Goal: Task Accomplishment & Management: Use online tool/utility

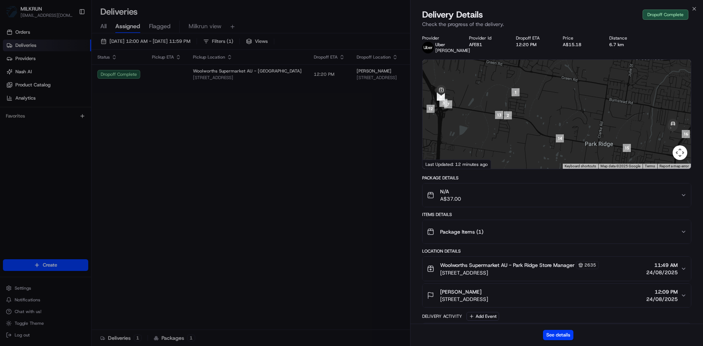
click at [694, 9] on icon "button" at bounding box center [694, 8] width 3 height 3
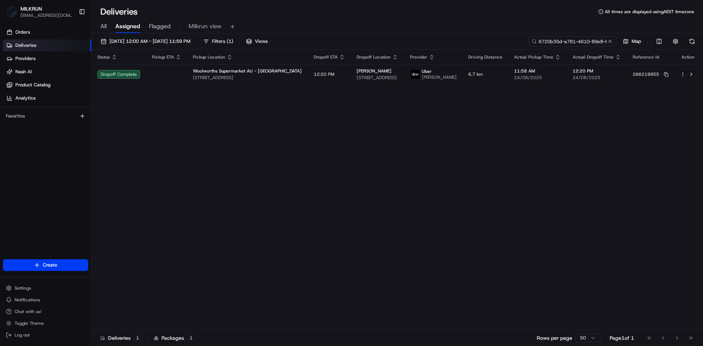
click at [573, 39] on input "6720b35d-a781-4610-89e8-617e4b98a41d" at bounding box center [573, 41] width 88 height 10
paste input "c3decaba-eac2-4a0b-a75c-d3dc3d977e00"
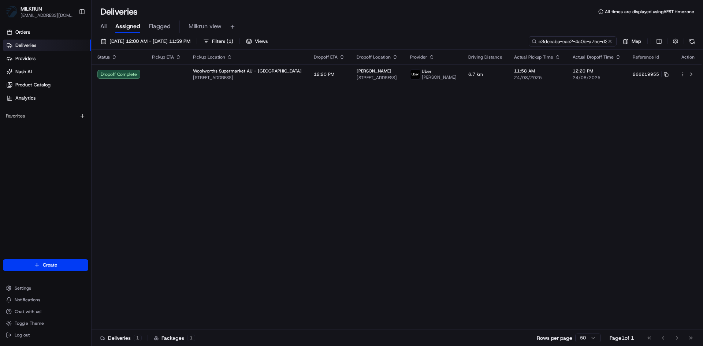
scroll to position [0, 33]
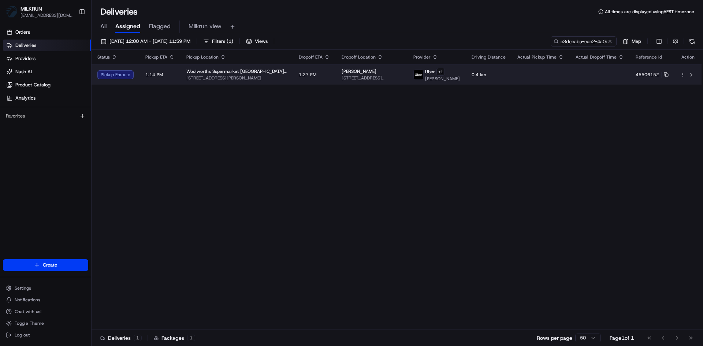
click at [259, 74] on span "Woolworths Supermarket NZ - Newtown" at bounding box center [236, 72] width 101 height 6
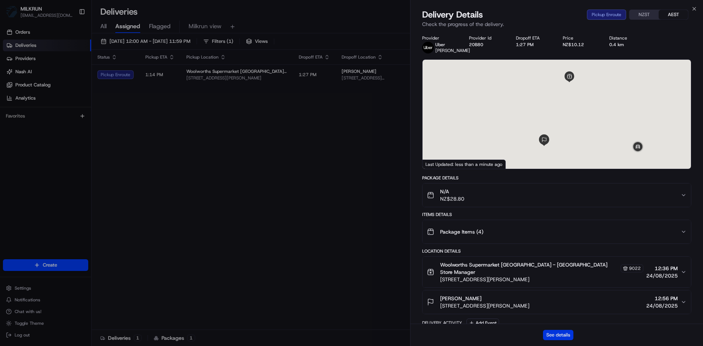
click at [558, 336] on button "See details" at bounding box center [558, 335] width 30 height 10
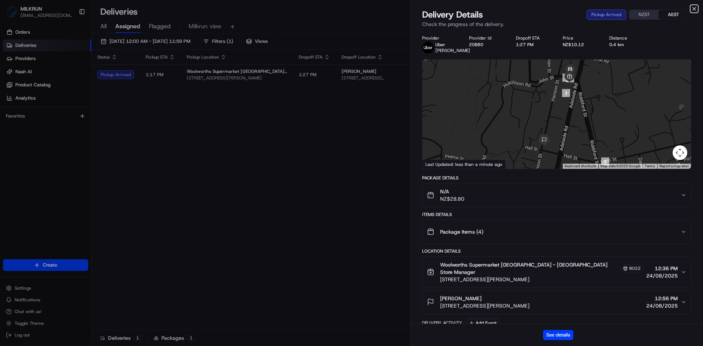
click at [696, 7] on icon "button" at bounding box center [694, 8] width 3 height 3
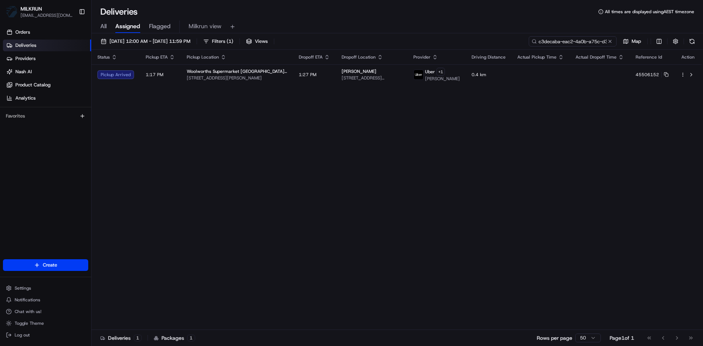
click at [577, 39] on input "c3decaba-eac2-4a0b-a75c-d3dc3d977e00" at bounding box center [573, 41] width 88 height 10
paste input "96045b75-f956-4d96-aba7-5e92483f4ce1"
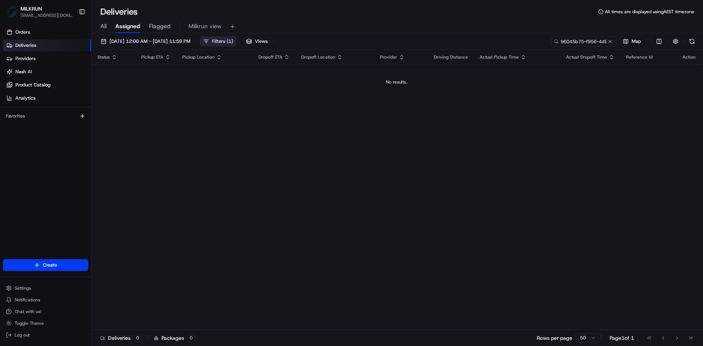
click at [233, 40] on span "Filters ( 1 )" at bounding box center [222, 41] width 21 height 7
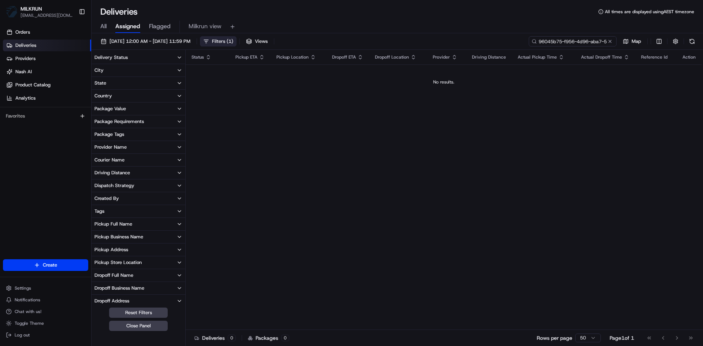
click at [575, 39] on input "96045b75-f956-4d96-aba7-5e92483f4ce1" at bounding box center [573, 41] width 88 height 10
paste input "259786224"
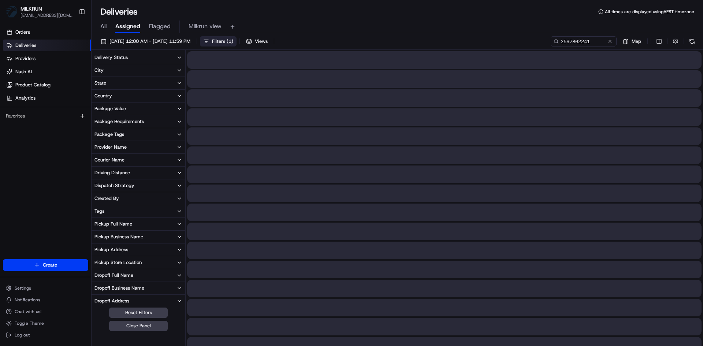
click at [233, 40] on span "( 1 )" at bounding box center [230, 41] width 7 height 7
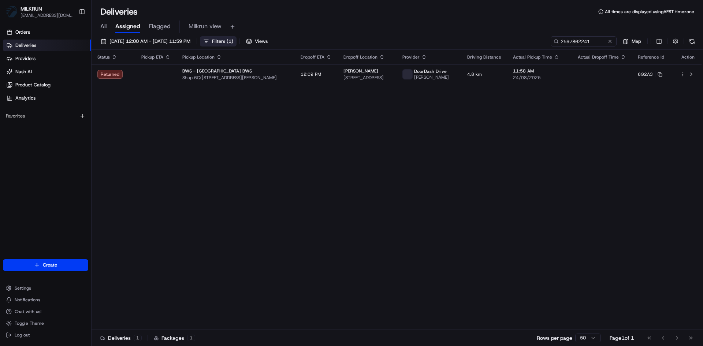
click at [233, 40] on span "Filters ( 1 )" at bounding box center [222, 41] width 21 height 7
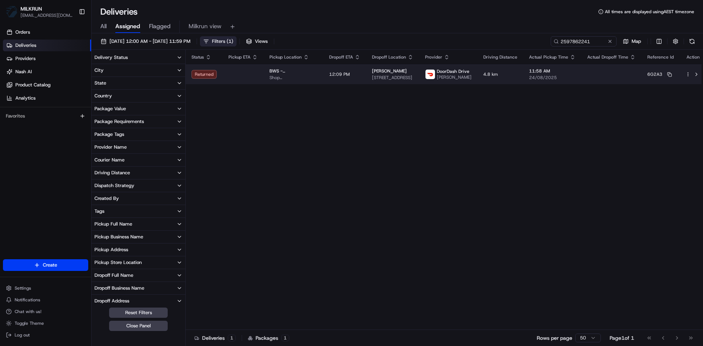
click at [238, 75] on td at bounding box center [243, 74] width 41 height 20
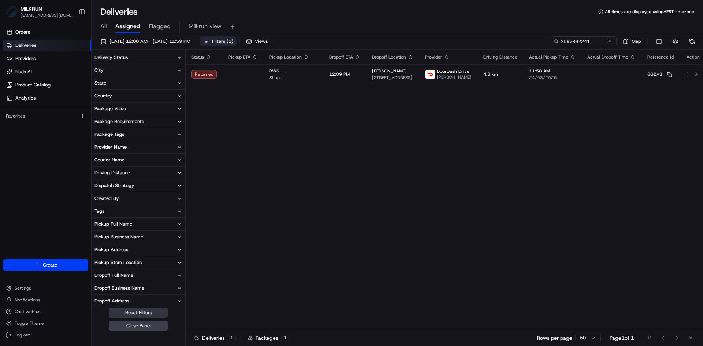
click at [138, 312] on button "Reset Filters" at bounding box center [138, 313] width 59 height 10
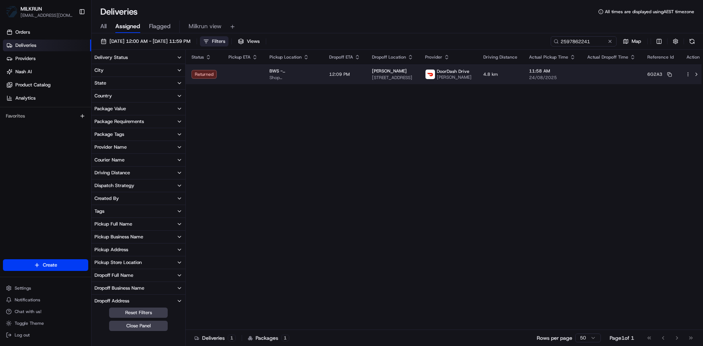
click at [355, 74] on td "12:09 PM" at bounding box center [344, 74] width 43 height 20
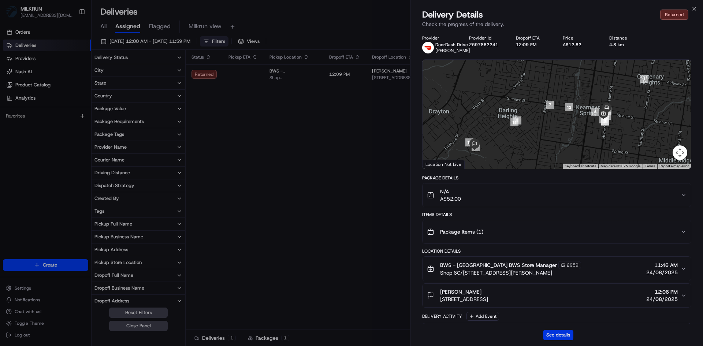
click at [551, 334] on button "See details" at bounding box center [558, 335] width 30 height 10
click at [697, 8] on icon "button" at bounding box center [695, 9] width 6 height 6
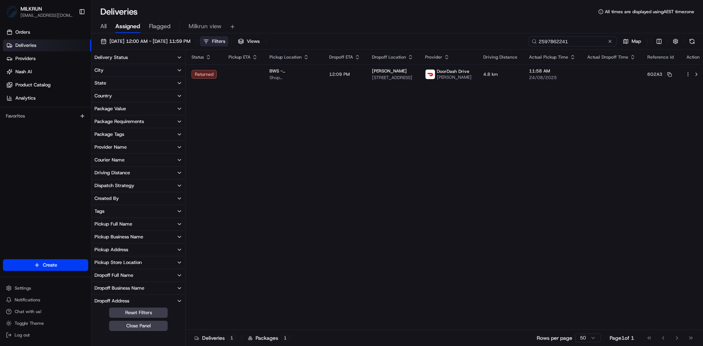
click at [576, 42] on input "2597862241" at bounding box center [573, 41] width 88 height 10
paste input "8ed5d9fd-260f-405a-bd53-9fb87b4a3563"
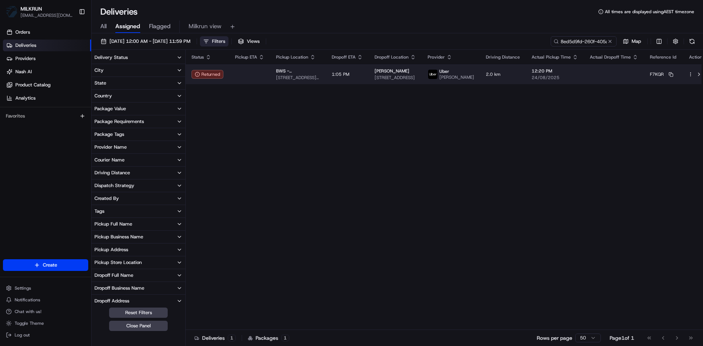
click at [237, 78] on td at bounding box center [249, 74] width 41 height 20
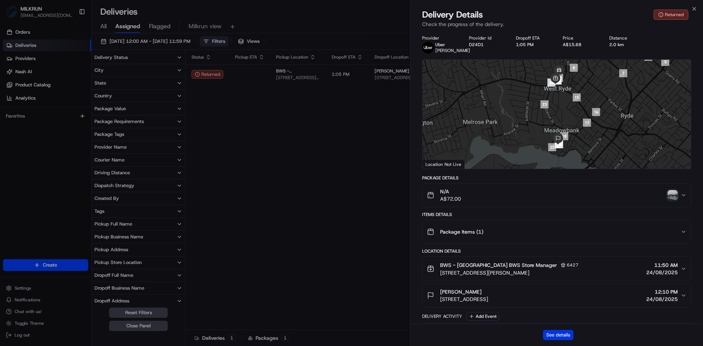
click at [562, 334] on button "See details" at bounding box center [558, 335] width 30 height 10
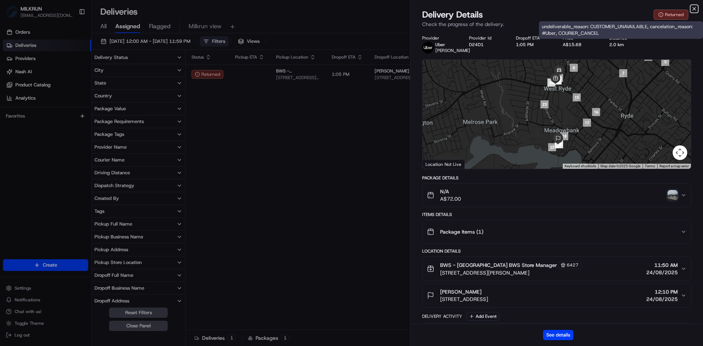
click at [694, 11] on icon "button" at bounding box center [695, 9] width 6 height 6
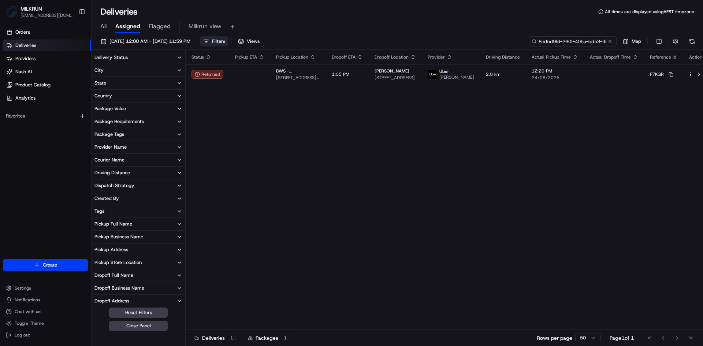
click at [581, 37] on input "8ed5d9fd-260f-405a-bd53-9fb87b4a3563" at bounding box center [573, 41] width 88 height 10
paste input "bdb8defe-2fbb-4418-958f-5631c7039fe1"
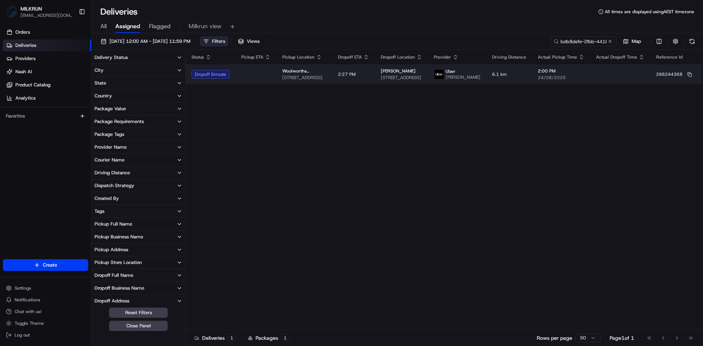
click at [414, 79] on span "16/147-149 Clareville Ave, Sandringham, NSW 2219, AU" at bounding box center [401, 78] width 41 height 6
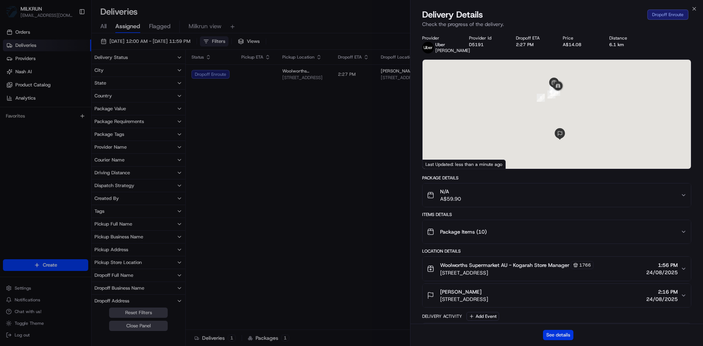
click at [562, 334] on button "See details" at bounding box center [558, 335] width 30 height 10
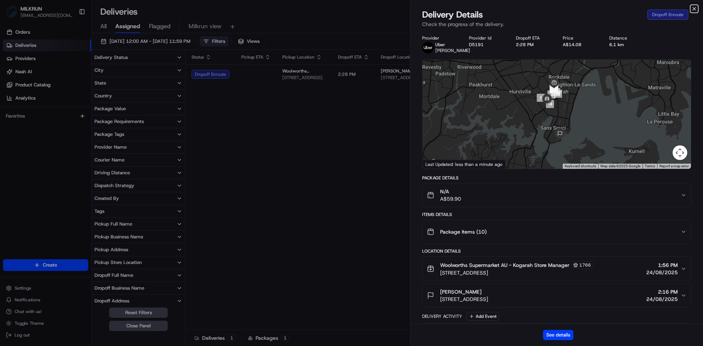
click at [693, 7] on icon "button" at bounding box center [695, 9] width 6 height 6
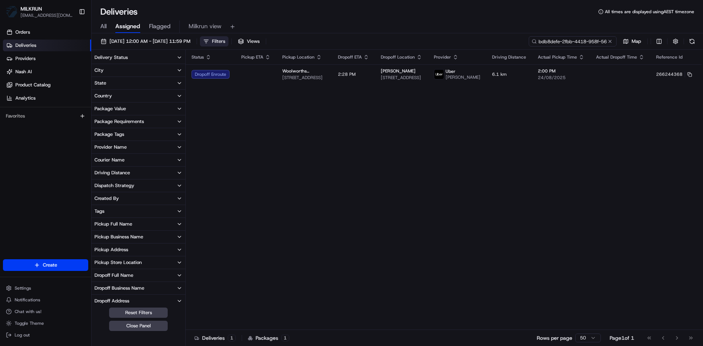
click at [571, 42] on input "bdb8defe-2fbb-4418-958f-5631c7039fe1" at bounding box center [573, 41] width 88 height 10
paste input "1323867d-e398-4bbd-b5d8-ed13eaf2d71e"
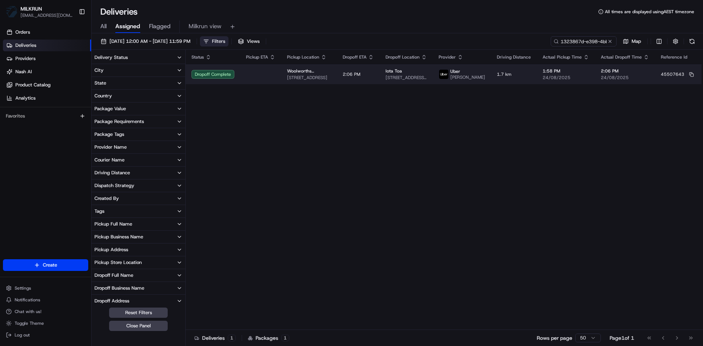
click at [249, 80] on td at bounding box center [260, 74] width 41 height 20
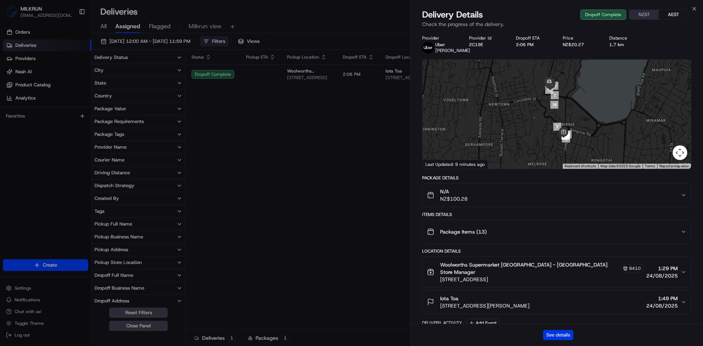
click at [563, 335] on button "See details" at bounding box center [558, 335] width 30 height 10
click at [693, 8] on icon "button" at bounding box center [695, 9] width 6 height 6
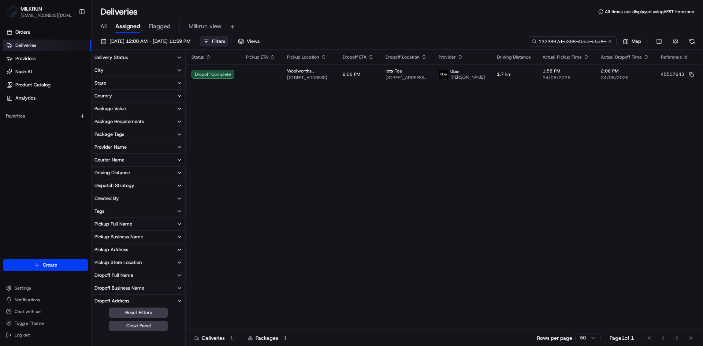
click at [583, 45] on input "1323867d-e398-4bbd-b5d8-ed13eaf2d71e" at bounding box center [573, 41] width 88 height 10
click at [569, 42] on input "1323867d-e398-4bbd-b5d8-ed13eaf2d71e" at bounding box center [573, 41] width 88 height 10
paste input "fe06e1cf-0d2e-4ddc-8952-f1f9f17d3d75"
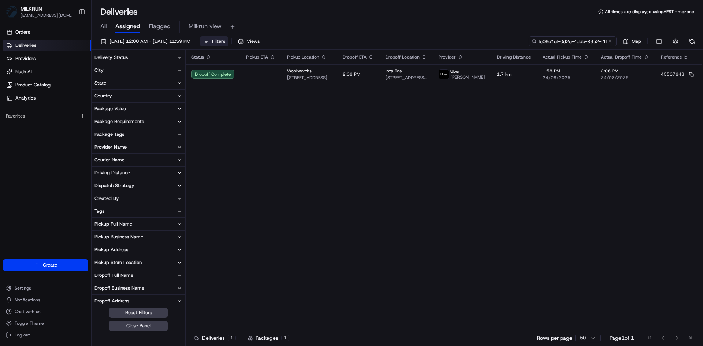
scroll to position [0, 29]
type input "fe06e1cf-0d2e-4ddc-8952-f1f9f17d3d75"
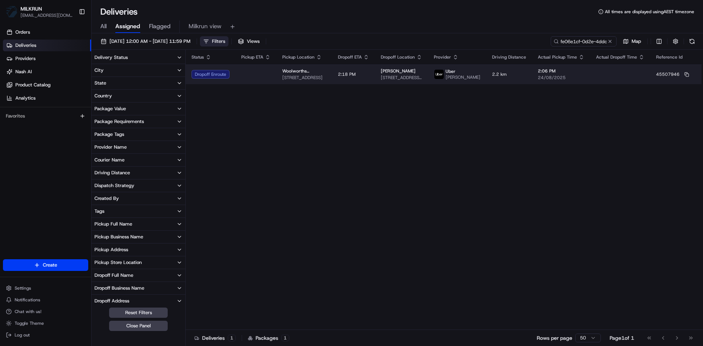
click at [232, 77] on td "Dropoff Enroute" at bounding box center [211, 74] width 50 height 20
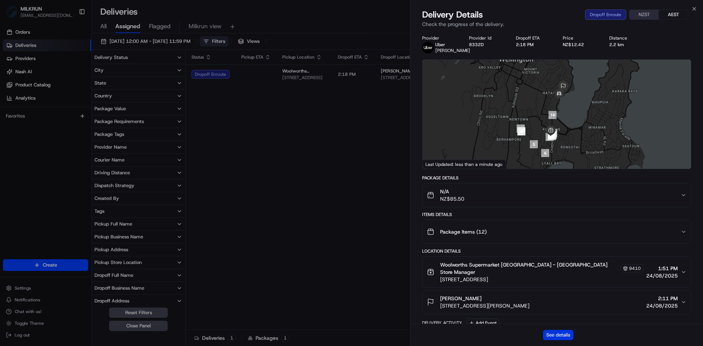
click at [568, 331] on button "See details" at bounding box center [558, 335] width 30 height 10
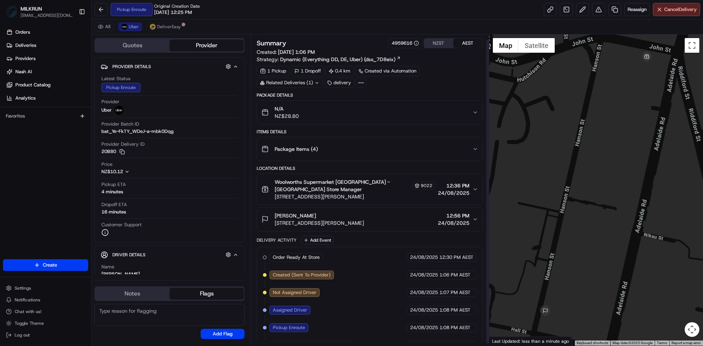
scroll to position [7, 0]
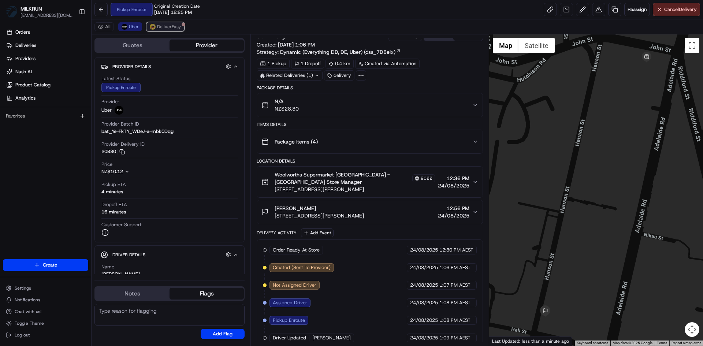
click at [168, 26] on span "DeliverEasy" at bounding box center [169, 27] width 24 height 6
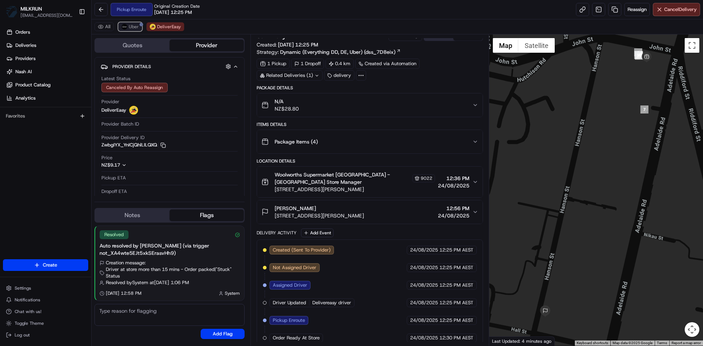
click at [131, 28] on span "Uber" at bounding box center [134, 27] width 10 height 6
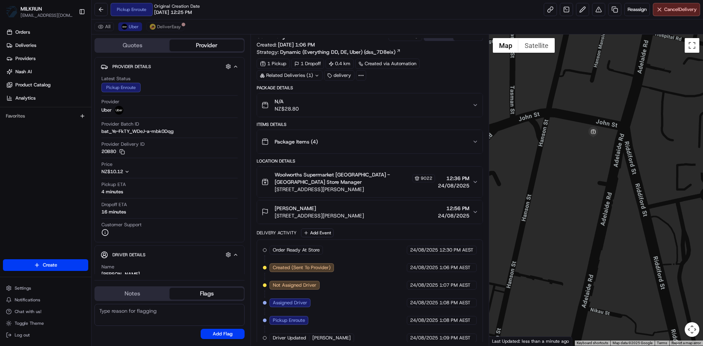
drag, startPoint x: 608, startPoint y: 199, endPoint x: 554, endPoint y: 274, distance: 93.0
click at [554, 274] on div at bounding box center [596, 189] width 214 height 311
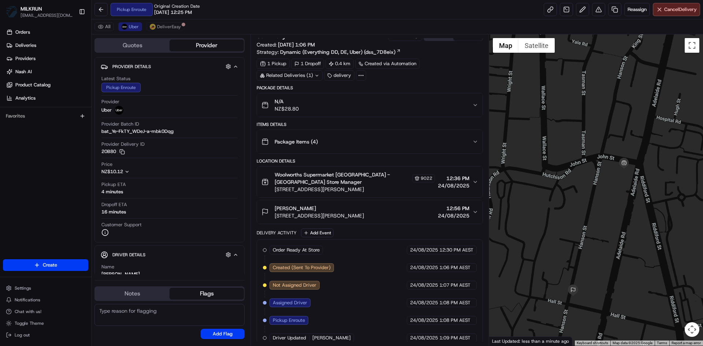
drag, startPoint x: 573, startPoint y: 244, endPoint x: 610, endPoint y: 223, distance: 42.0
click at [610, 223] on div at bounding box center [596, 189] width 214 height 311
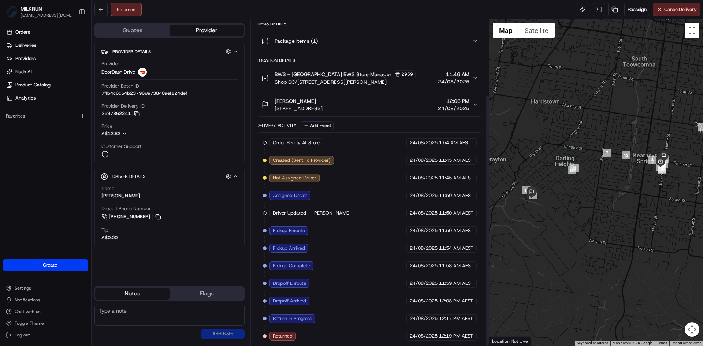
scroll to position [98, 0]
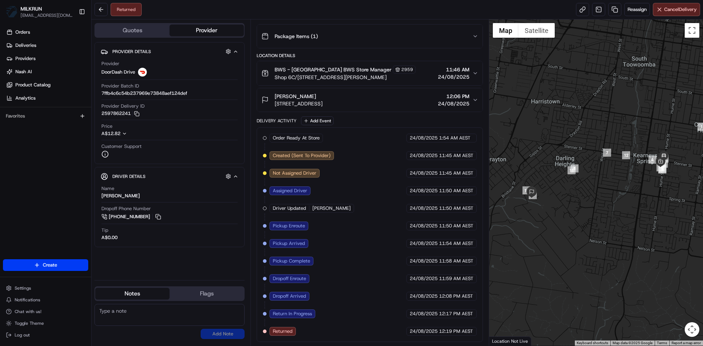
click at [474, 96] on button "Phil White 23 Grace View St, Darling Heights, QLD 4350, AU 12:06 PM 24/08/2025" at bounding box center [369, 99] width 225 height 23
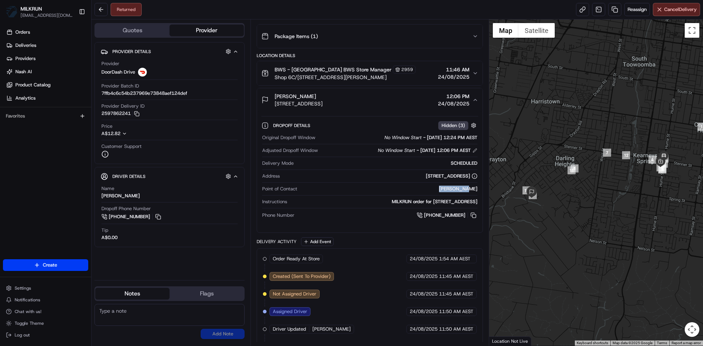
drag, startPoint x: 478, startPoint y: 188, endPoint x: 451, endPoint y: 188, distance: 27.1
click at [451, 188] on div "Original Dropoff Window No Window Start - 24/08/2025 12:24 PM AEST Adjusted Dro…" at bounding box center [370, 177] width 217 height 91
copy div "[PERSON_NAME]"
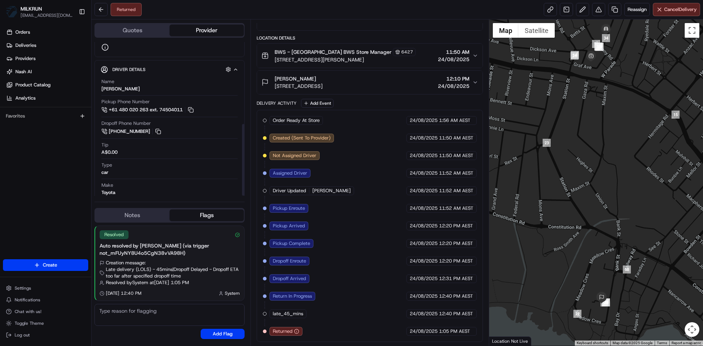
scroll to position [175, 0]
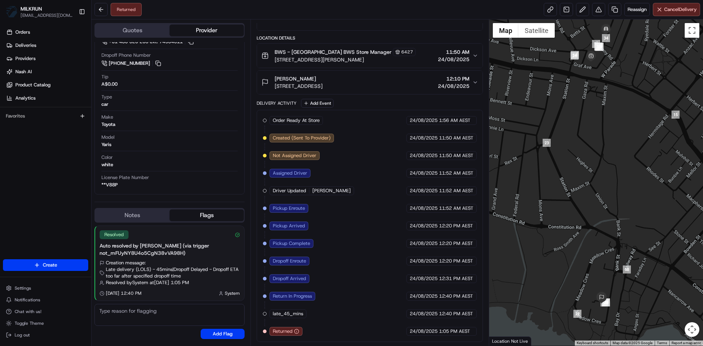
click at [137, 211] on button "Notes" at bounding box center [132, 216] width 74 height 12
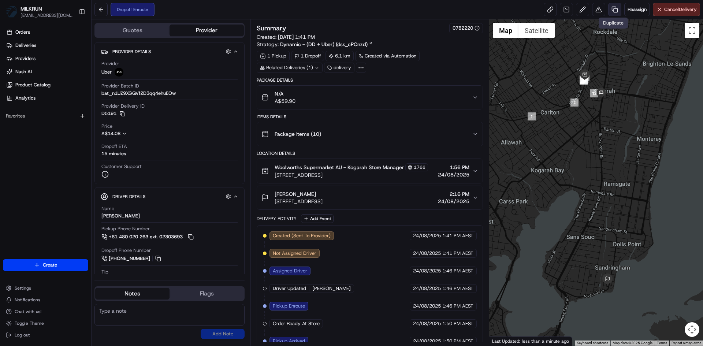
click at [613, 11] on link at bounding box center [614, 9] width 13 height 13
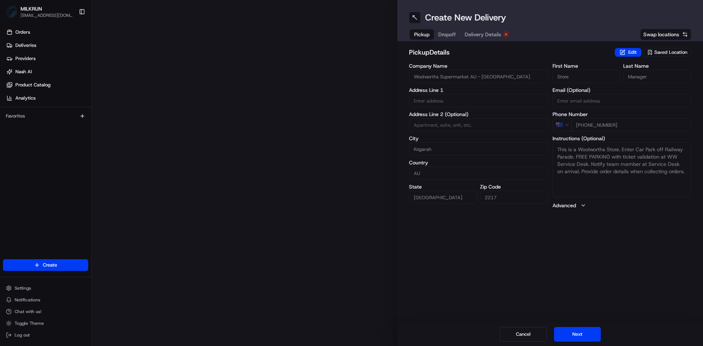
type input "1-9 Railway Parade"
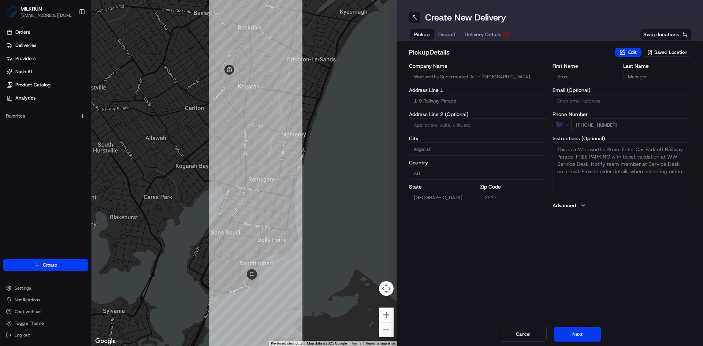
click at [486, 35] on span "Delivery Details" at bounding box center [483, 34] width 37 height 7
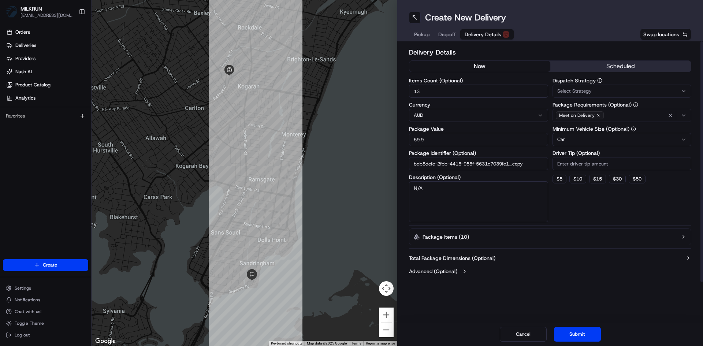
click at [481, 66] on button "now" at bounding box center [480, 66] width 141 height 11
click at [488, 65] on button "now" at bounding box center [480, 66] width 141 height 11
click at [476, 63] on button "now" at bounding box center [480, 66] width 141 height 11
click at [479, 66] on button "now" at bounding box center [480, 66] width 141 height 11
click at [585, 338] on button "Submit" at bounding box center [577, 334] width 47 height 15
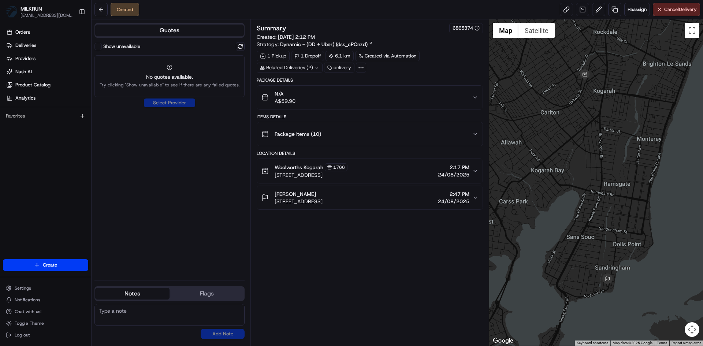
click at [315, 68] on icon at bounding box center [317, 68] width 5 height 5
click at [284, 97] on span "job_dtpgReqF4RYpecBYQUgE82" at bounding box center [308, 97] width 71 height 7
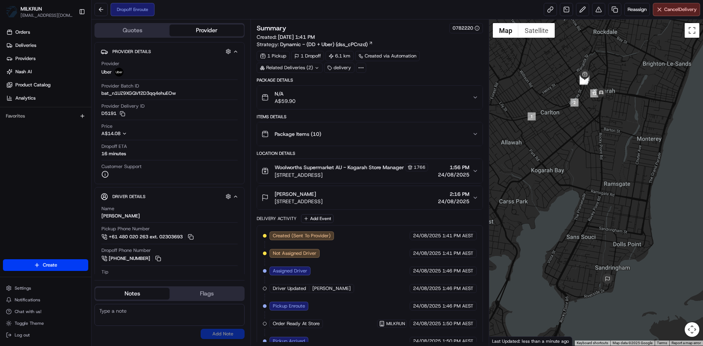
click at [316, 68] on icon at bounding box center [317, 68] width 5 height 5
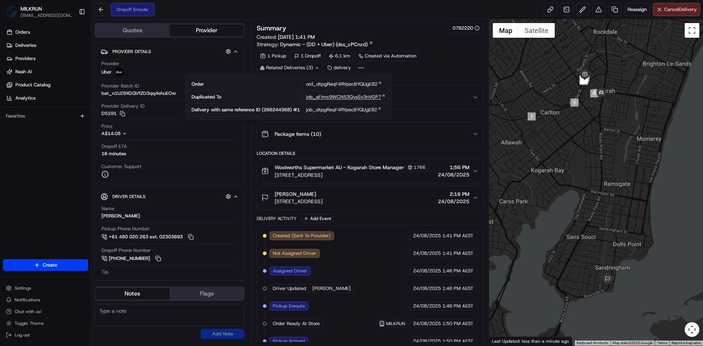
click at [332, 97] on span "job_aFimc9WCN53QysSv3nVGP7" at bounding box center [343, 97] width 75 height 7
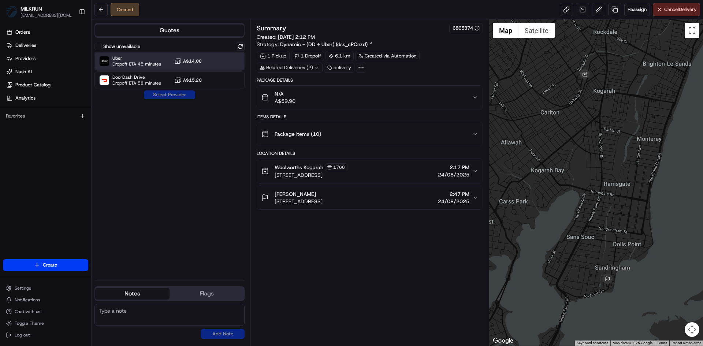
click at [140, 59] on span "Uber" at bounding box center [136, 58] width 49 height 6
click at [167, 94] on button "Assign Provider" at bounding box center [170, 94] width 52 height 9
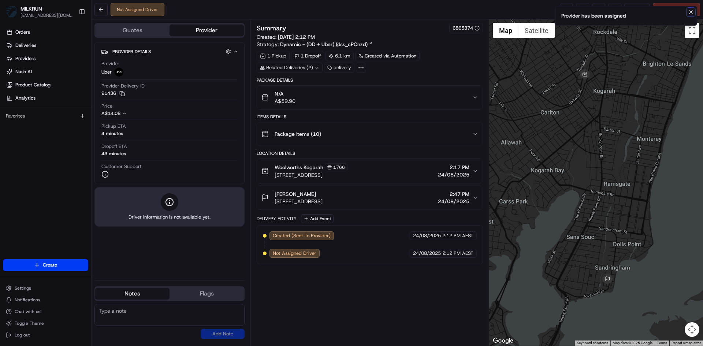
click at [693, 13] on icon "Notifications (F8)" at bounding box center [691, 12] width 6 height 6
click at [567, 12] on link at bounding box center [566, 9] width 13 height 13
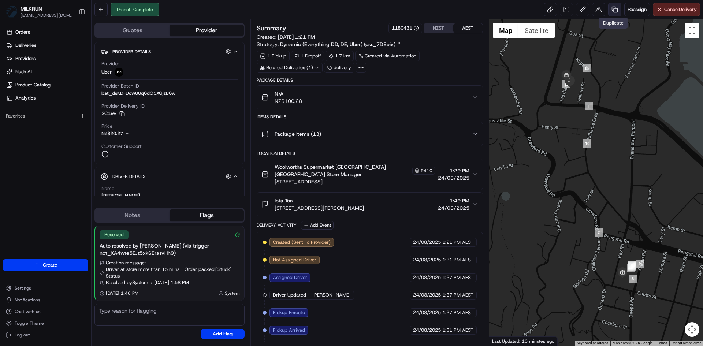
click at [611, 9] on link at bounding box center [614, 9] width 13 height 13
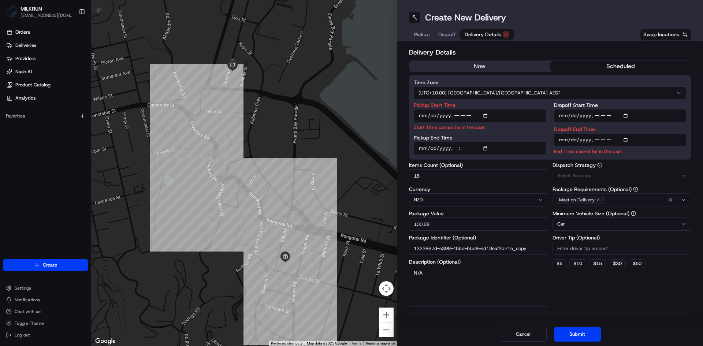
click at [492, 34] on span "Delivery Details" at bounding box center [483, 34] width 37 height 7
click at [473, 70] on button "now" at bounding box center [480, 66] width 141 height 11
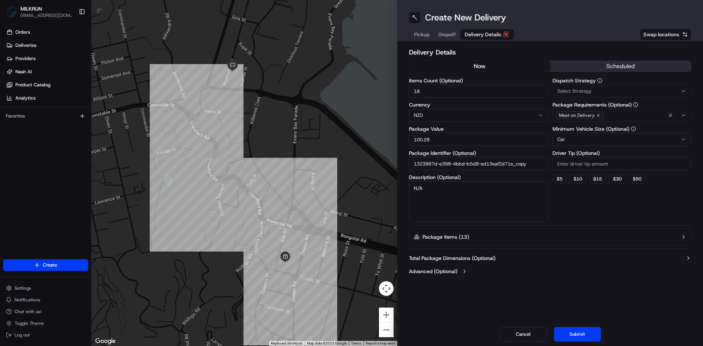
click at [578, 332] on button "Submit" at bounding box center [577, 334] width 47 height 15
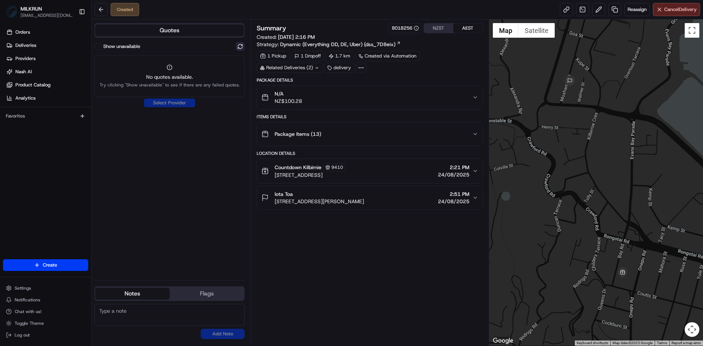
click at [241, 46] on button at bounding box center [240, 46] width 9 height 9
click at [316, 67] on icon at bounding box center [317, 68] width 5 height 5
click at [283, 98] on span "job_VDNZXwuKopBf8R8YKQznFj" at bounding box center [308, 97] width 70 height 7
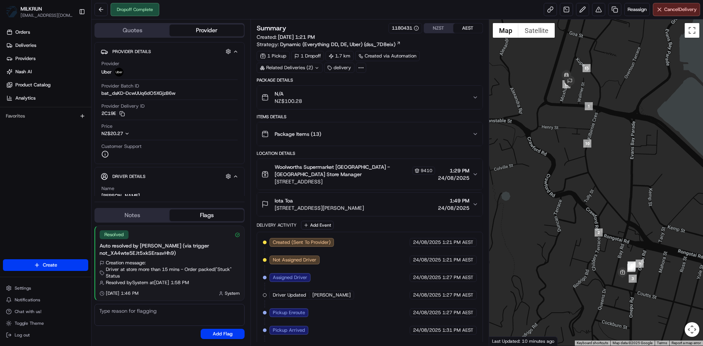
click at [317, 67] on icon at bounding box center [317, 68] width 5 height 5
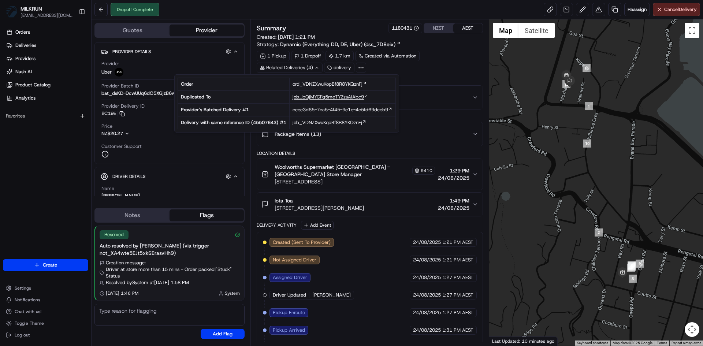
click at [321, 97] on span "job_bQjMYCFq5meTYZzsAiAbc9" at bounding box center [328, 97] width 71 height 7
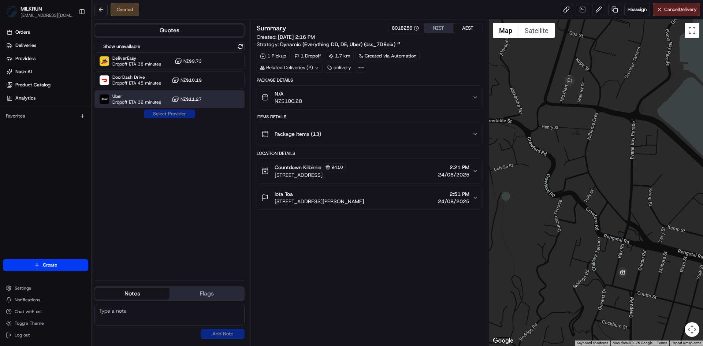
click at [157, 97] on span "Uber" at bounding box center [136, 96] width 49 height 6
click at [175, 115] on button "Assign Provider" at bounding box center [170, 114] width 52 height 9
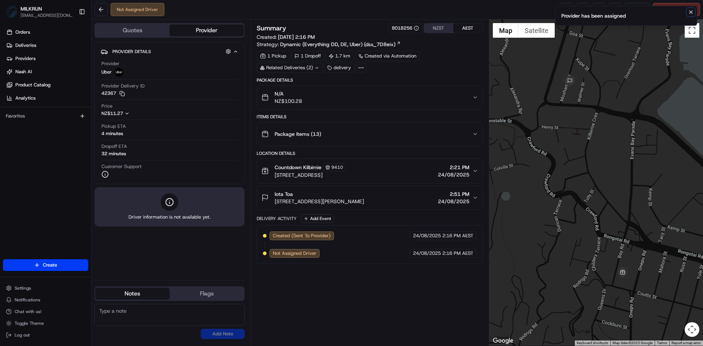
click at [693, 14] on icon "Notifications (F8)" at bounding box center [691, 12] width 6 height 6
click at [565, 9] on link at bounding box center [566, 9] width 13 height 13
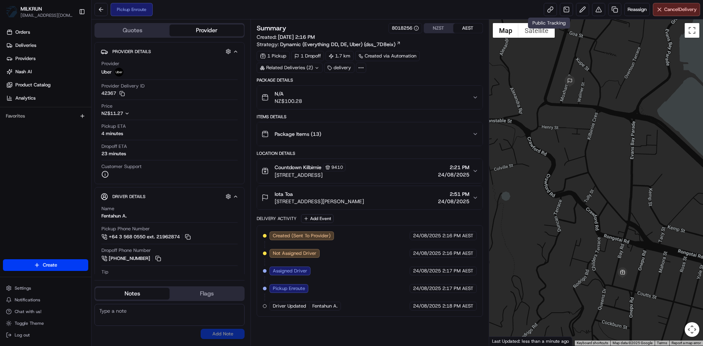
click at [413, 119] on div "Items Details" at bounding box center [370, 117] width 226 height 6
click at [551, 10] on link at bounding box center [550, 9] width 13 height 13
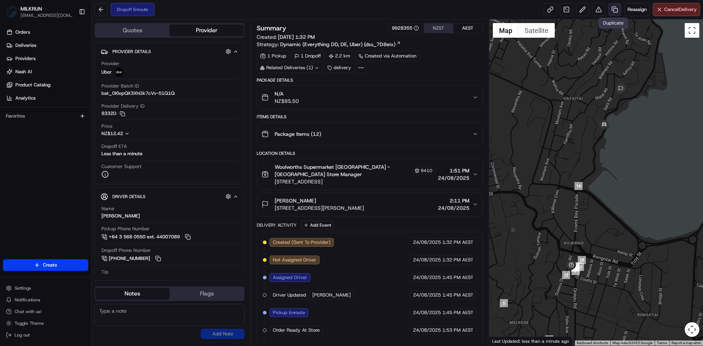
click at [612, 9] on link at bounding box center [614, 9] width 13 height 13
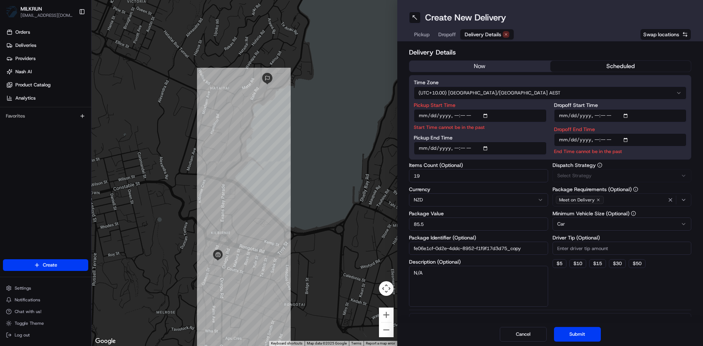
click at [486, 34] on span "Delivery Details" at bounding box center [483, 34] width 37 height 7
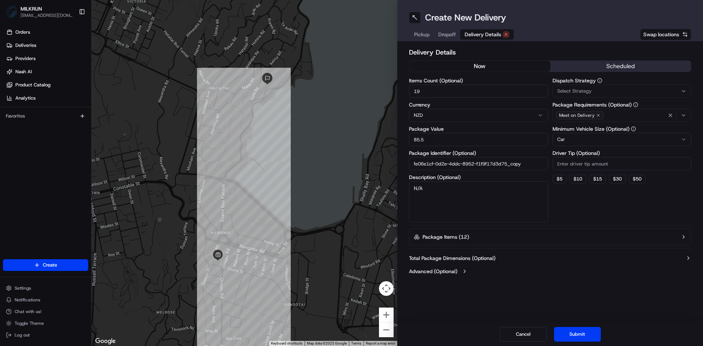
click at [478, 67] on button "now" at bounding box center [480, 66] width 141 height 11
click at [578, 335] on button "Submit" at bounding box center [577, 334] width 47 height 15
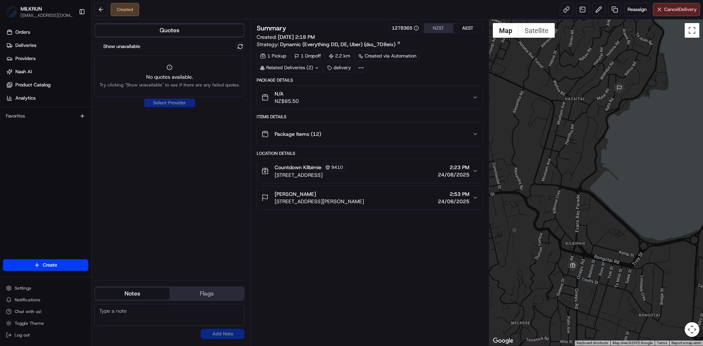
click at [316, 67] on icon at bounding box center [317, 68] width 5 height 5
click at [306, 97] on span "job_5UzjK7YeyFmtANSBnrjFfV" at bounding box center [308, 97] width 67 height 7
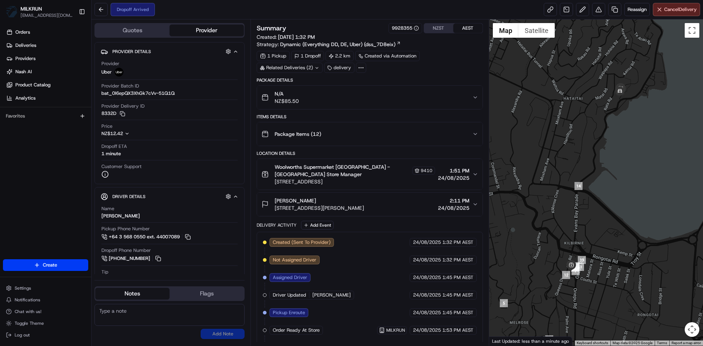
click at [315, 66] on icon at bounding box center [317, 68] width 5 height 5
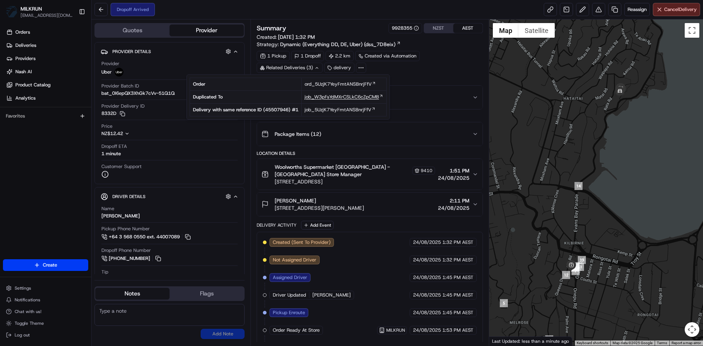
click at [336, 99] on span "job_W3pFsYdMXrCSLkC6cZpCMB" at bounding box center [342, 97] width 74 height 7
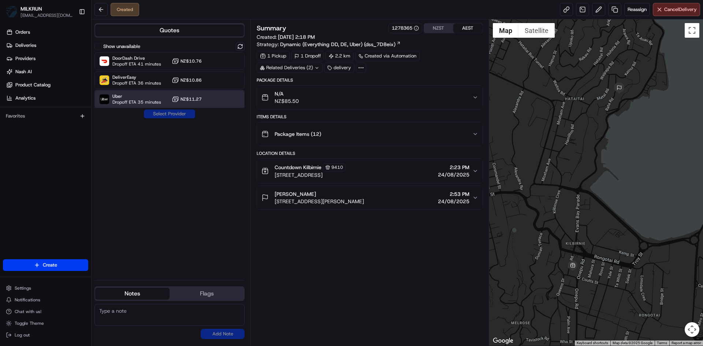
click at [156, 97] on span "Uber" at bounding box center [136, 96] width 49 height 6
click at [162, 114] on button "Assign Provider" at bounding box center [170, 114] width 52 height 9
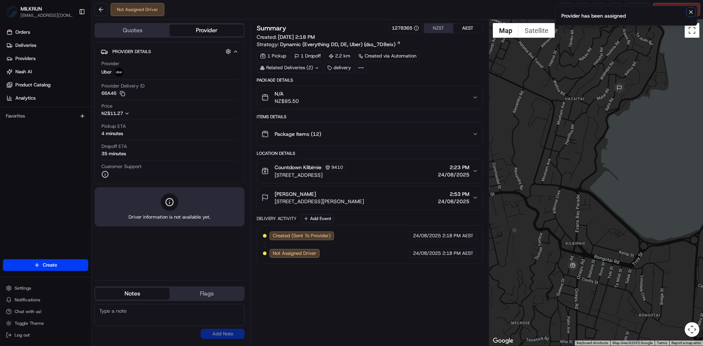
click at [693, 13] on icon "Notifications (F8)" at bounding box center [691, 12] width 6 height 6
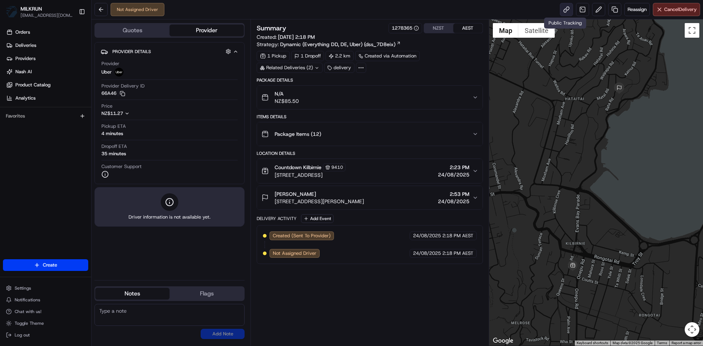
click at [563, 10] on link at bounding box center [566, 9] width 13 height 13
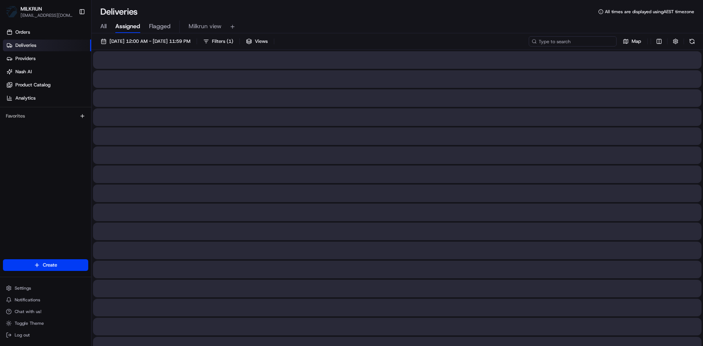
click at [594, 41] on input at bounding box center [573, 41] width 88 height 10
paste input "902f63d7-cb94-452b-b174-fe118a4c311d"
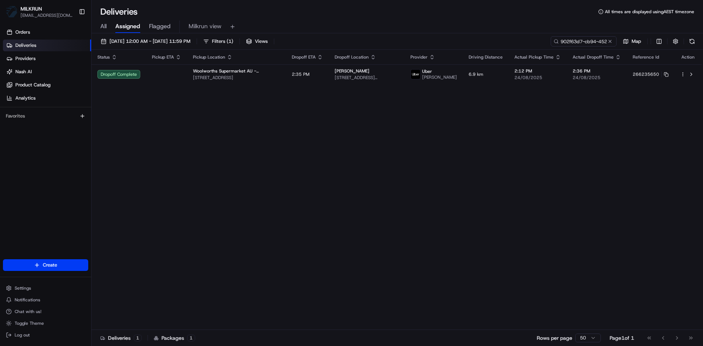
click at [538, 30] on div "All Assigned Flagged Milkrun view" at bounding box center [398, 27] width 612 height 13
click at [583, 39] on input "902f63d7-cb94-452b-b174-fe118a4c311d" at bounding box center [573, 41] width 88 height 10
paste input "b9cc2aa9-0f32-4bf6-9d9d-a0ec99c92526"
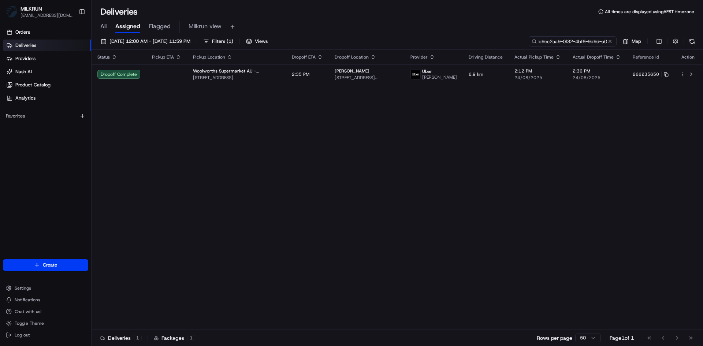
scroll to position [0, 32]
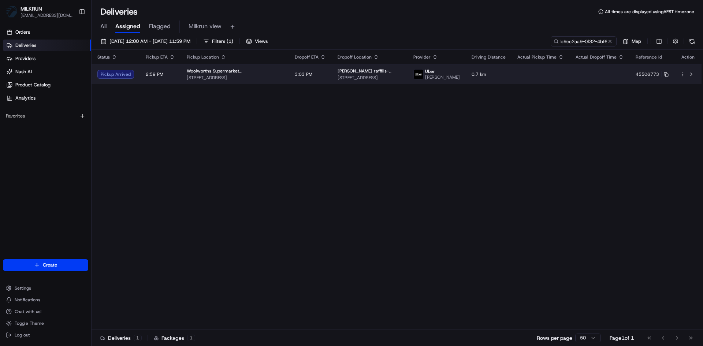
click at [277, 78] on td "Woolworths Supermarket NZ - Mt Eden 118-120 Valley Rd, Auckland, Auckland 1024,…" at bounding box center [235, 74] width 108 height 20
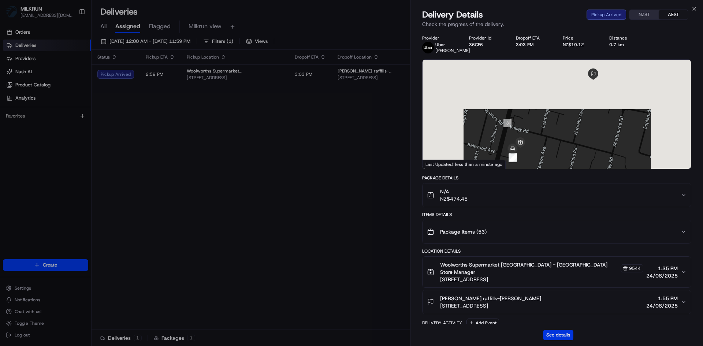
click at [555, 332] on button "See details" at bounding box center [558, 335] width 30 height 10
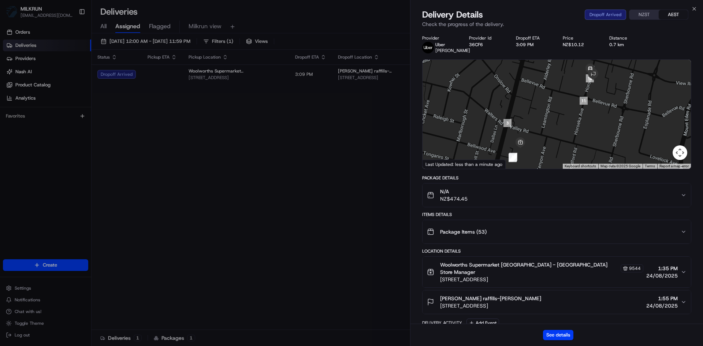
click at [693, 5] on div "Close Delivery Details Dropoff Arrived NZST AEST Check the progress of the deli…" at bounding box center [556, 173] width 293 height 346
click at [694, 12] on div "Delivery Details Dropoff Arrived NZST AEST Check the progress of the delivery." at bounding box center [557, 20] width 293 height 22
click at [696, 10] on icon "button" at bounding box center [694, 8] width 3 height 3
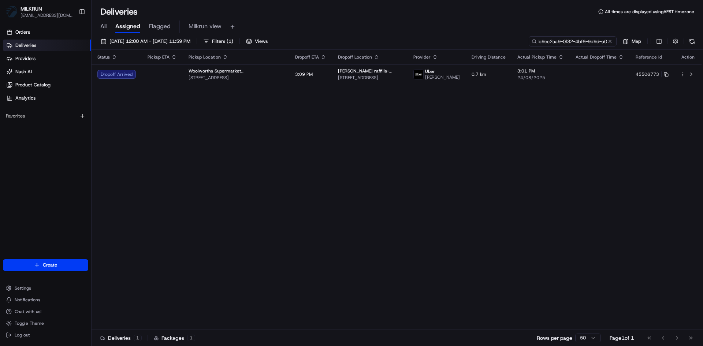
click at [586, 41] on input "b9cc2aa9-0f32-4bf6-9d9d-a0ec99c92526" at bounding box center [573, 41] width 88 height 10
paste input "e9ffed5c-44a7-46a9-908f-ae058d3e0bfa"
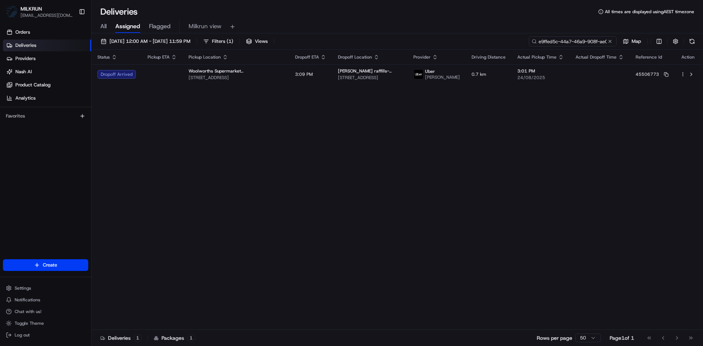
scroll to position [0, 29]
type input "e9ffed5c-44a7-46a9-908f-ae058d3e0bfa"
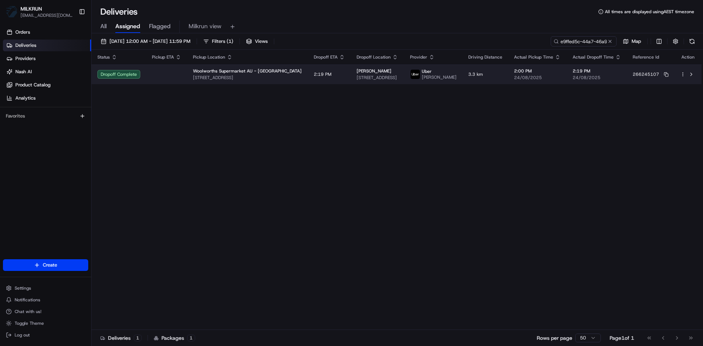
click at [156, 78] on td at bounding box center [166, 74] width 41 height 20
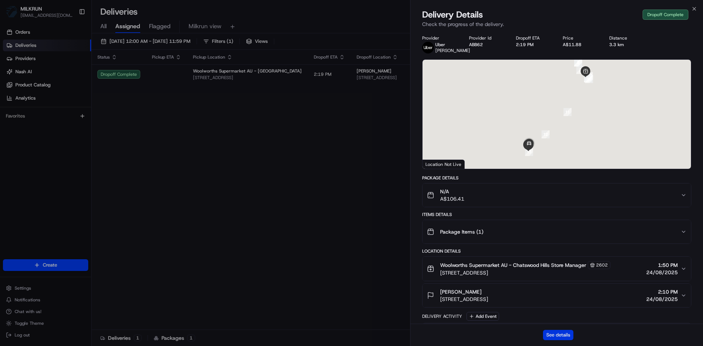
click at [565, 337] on button "See details" at bounding box center [558, 335] width 30 height 10
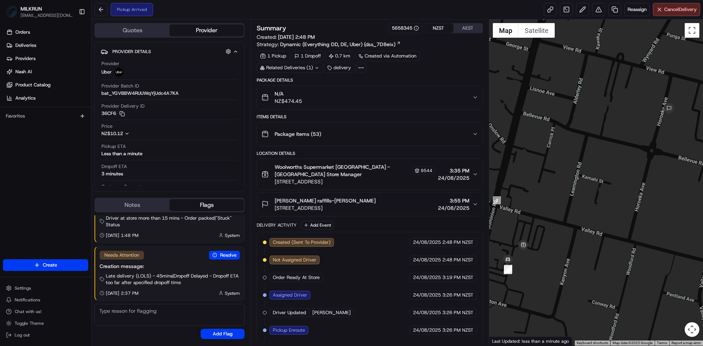
click at [431, 25] on button "NZST" at bounding box center [438, 28] width 29 height 10
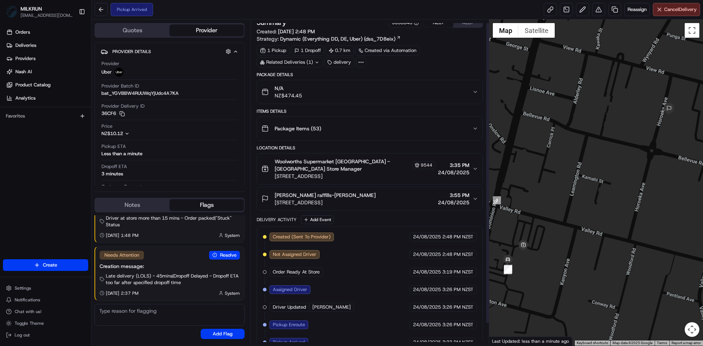
scroll to position [27, 0]
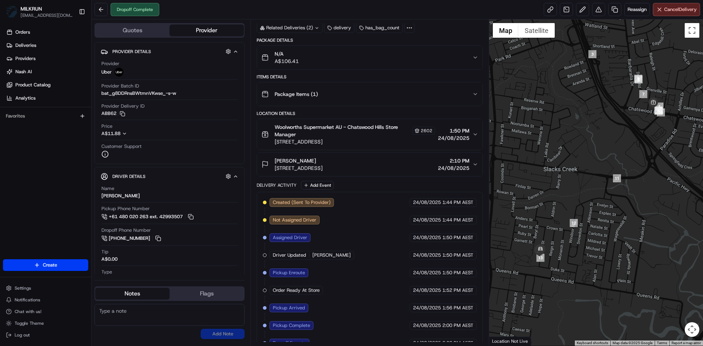
scroll to position [104, 0]
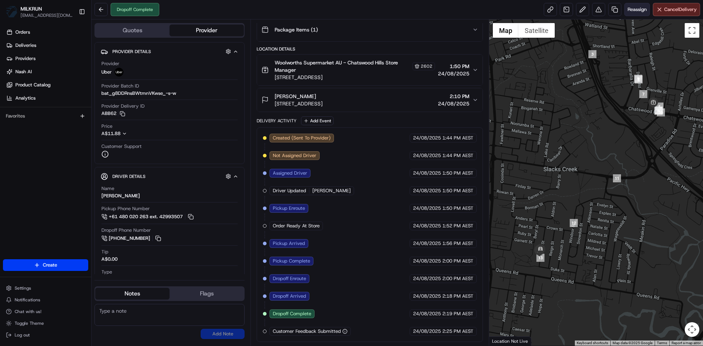
click at [634, 8] on span "Reassign" at bounding box center [637, 9] width 19 height 7
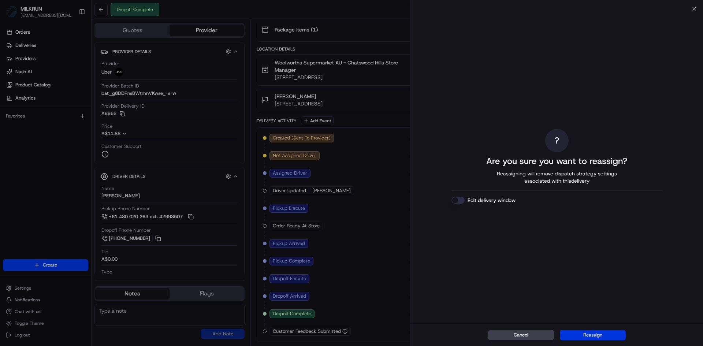
click at [616, 332] on button "Reassign" at bounding box center [593, 335] width 66 height 10
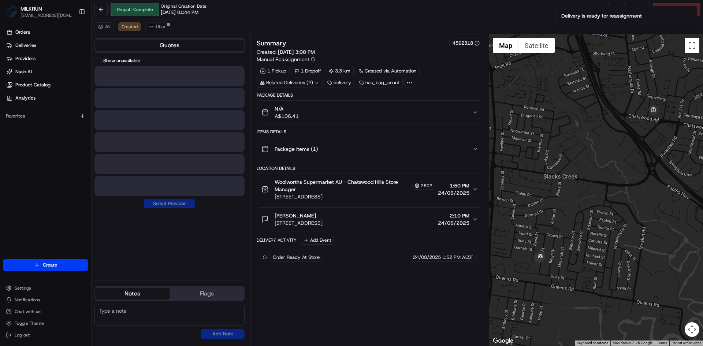
scroll to position [0, 0]
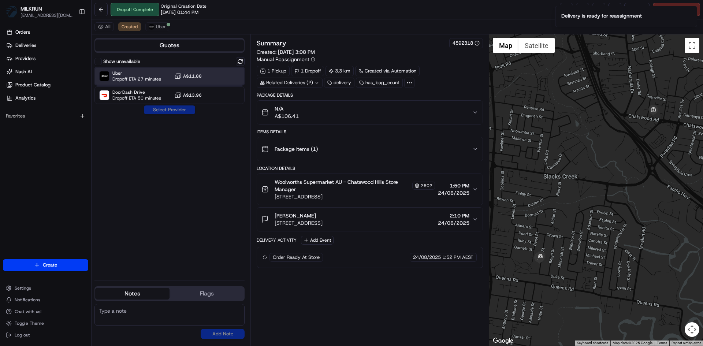
click at [141, 70] on span "Uber" at bounding box center [136, 73] width 49 height 6
click at [186, 113] on button "Assign Provider" at bounding box center [170, 110] width 52 height 9
